Goal: Information Seeking & Learning: Learn about a topic

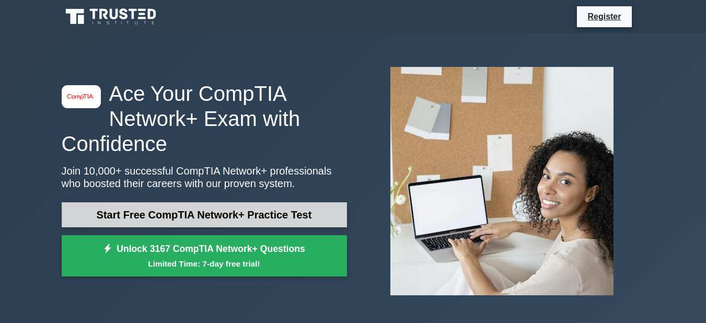
click at [223, 217] on link "Start Free CompTIA Network+ Practice Test" at bounding box center [204, 214] width 285 height 25
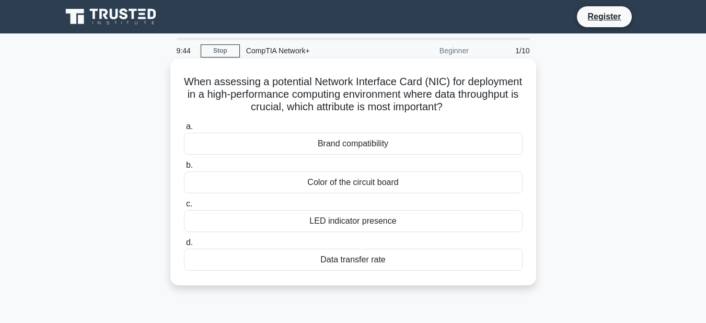
click at [373, 261] on div "Data transfer rate" at bounding box center [353, 260] width 339 height 22
click at [184, 246] on input "d. Data transfer rate" at bounding box center [184, 242] width 0 height 7
